Goal: Find contact information: Find contact information

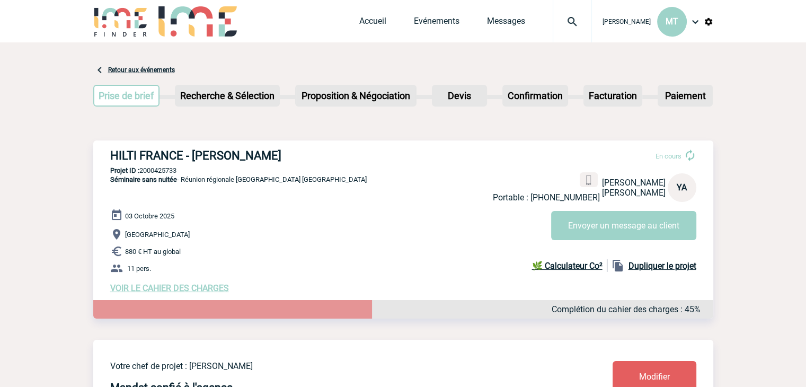
click at [568, 12] on div at bounding box center [572, 21] width 39 height 42
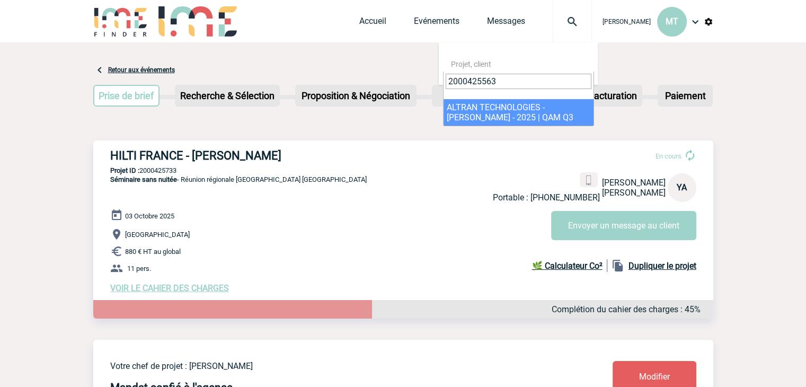
type input "2000425563"
select select "25064"
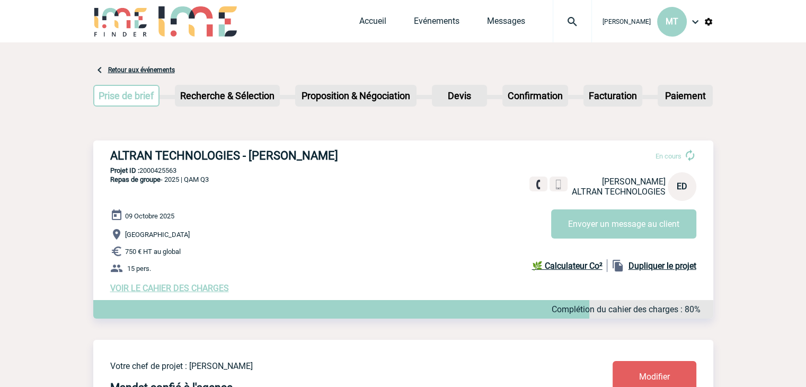
drag, startPoint x: 83, startPoint y: 139, endPoint x: 78, endPoint y: 134, distance: 7.1
drag, startPoint x: 93, startPoint y: 57, endPoint x: 91, endPoint y: 45, distance: 11.8
drag, startPoint x: 89, startPoint y: 3, endPoint x: 85, endPoint y: 7, distance: 5.6
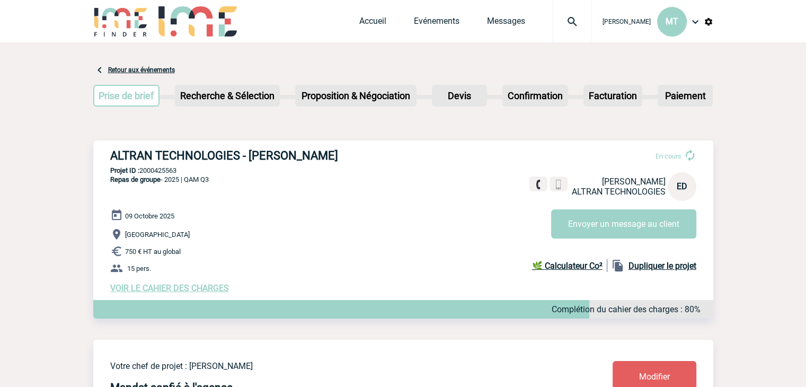
click at [85, 7] on div "Maëva THEVENIN MT Accueil Evénements" at bounding box center [403, 21] width 806 height 42
click at [557, 177] on img at bounding box center [558, 180] width 10 height 10
